Goal: Check status: Check status

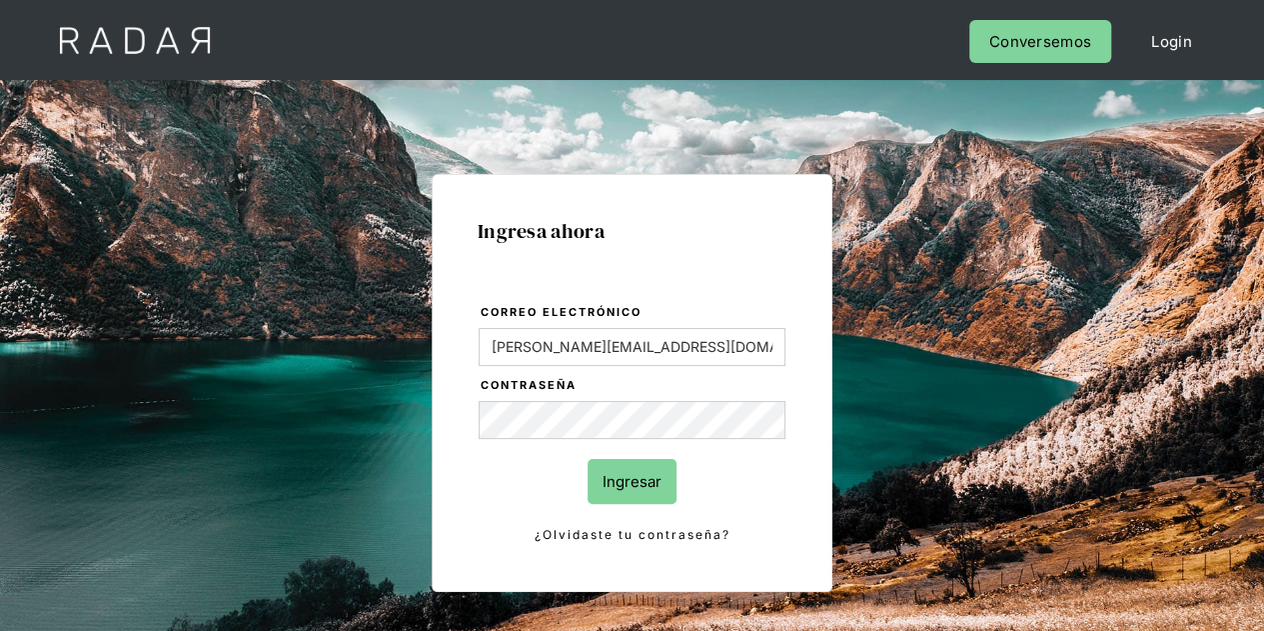
click at [648, 481] on input "Ingresar" at bounding box center [632, 481] width 89 height 45
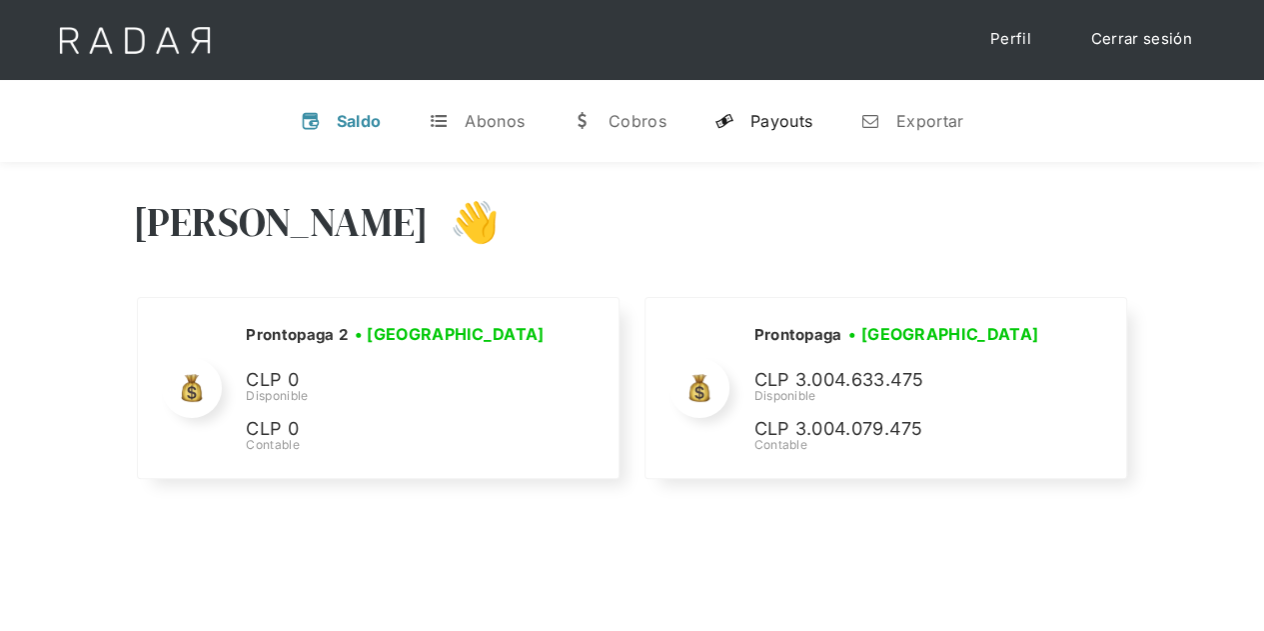
click at [788, 128] on div "Payouts" at bounding box center [781, 121] width 62 height 20
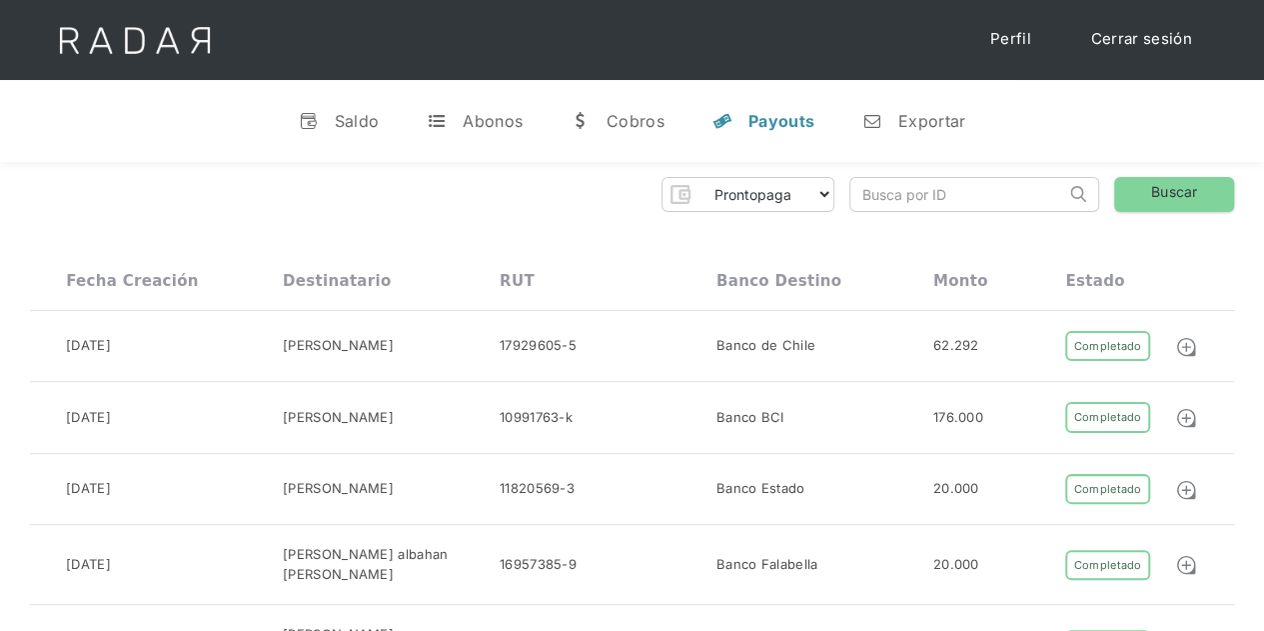
paste input "340f6734-73ff-4a99-8e04-567c7ef01c1b"
drag, startPoint x: 921, startPoint y: 193, endPoint x: 908, endPoint y: 202, distance: 15.8
click at [919, 192] on input "340f6734-73ff-4a99-8e04-567c7ef01c1b" at bounding box center [957, 194] width 215 height 33
type input "340f6734-73ff-4a99-8e04-567c7ef01c1b"
click at [1164, 201] on link "Buscar" at bounding box center [1174, 194] width 120 height 35
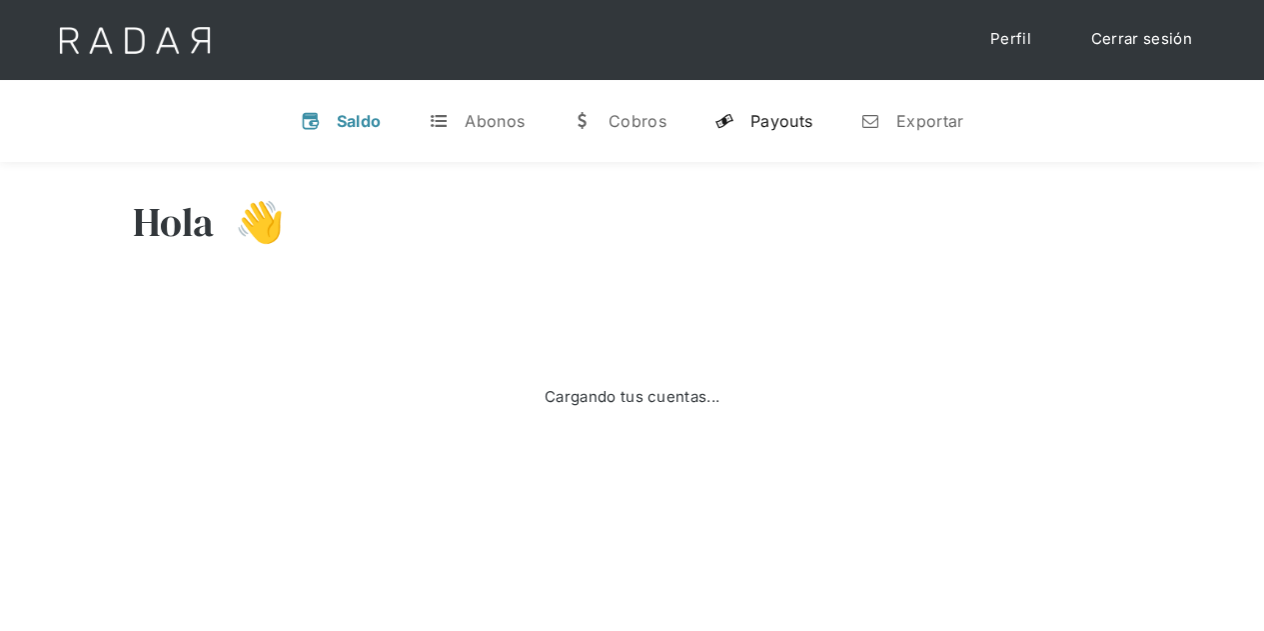
click at [768, 121] on div "Payouts" at bounding box center [781, 121] width 62 height 20
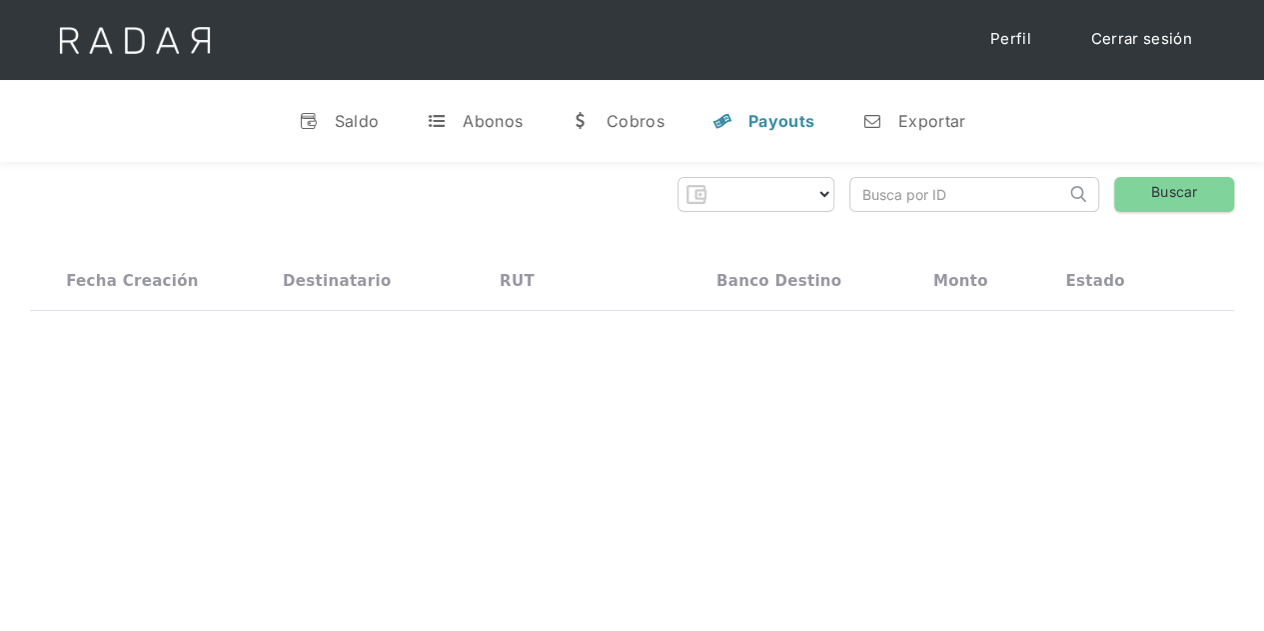
select select "prontopaga"
click at [884, 188] on input "search" at bounding box center [957, 194] width 215 height 33
paste input "ffc68d12-a3f1-4e29-b6c6-0338f9076624"
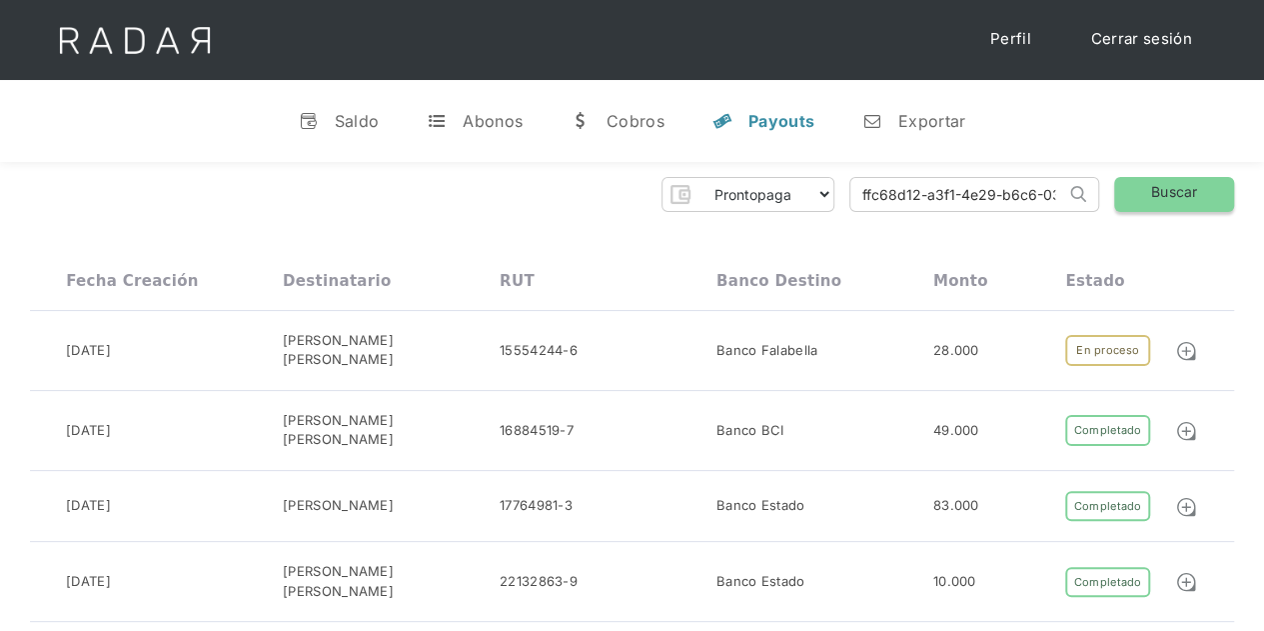
type input "ffc68d12-a3f1-4e29-b6c6-0338f9076624"
click at [1160, 198] on link "Buscar" at bounding box center [1174, 194] width 120 height 35
